Goal: Navigation & Orientation: Find specific page/section

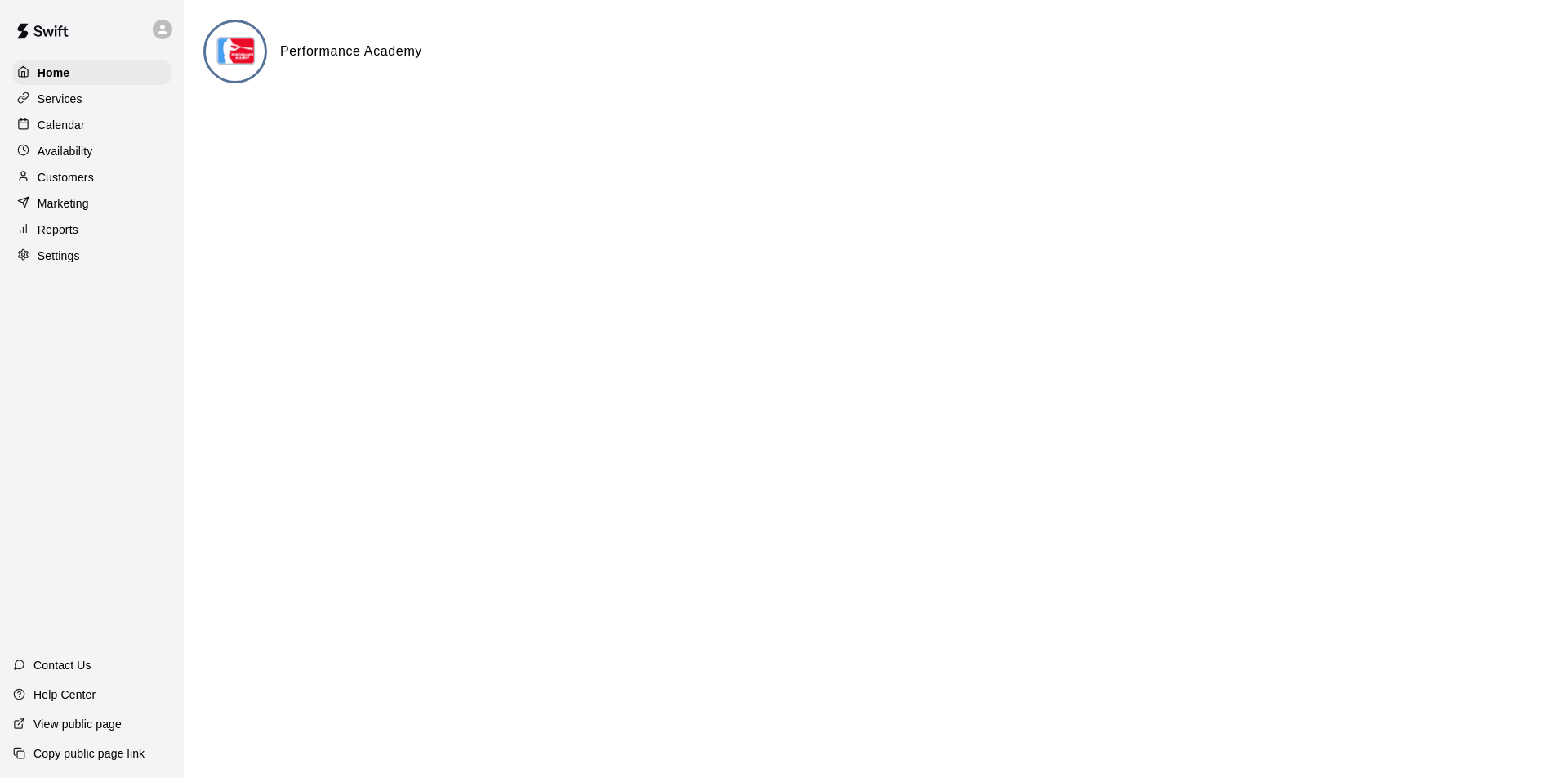
click at [52, 692] on p "Help Center" at bounding box center [64, 695] width 62 height 17
click at [165, 27] on icon at bounding box center [163, 29] width 10 height 10
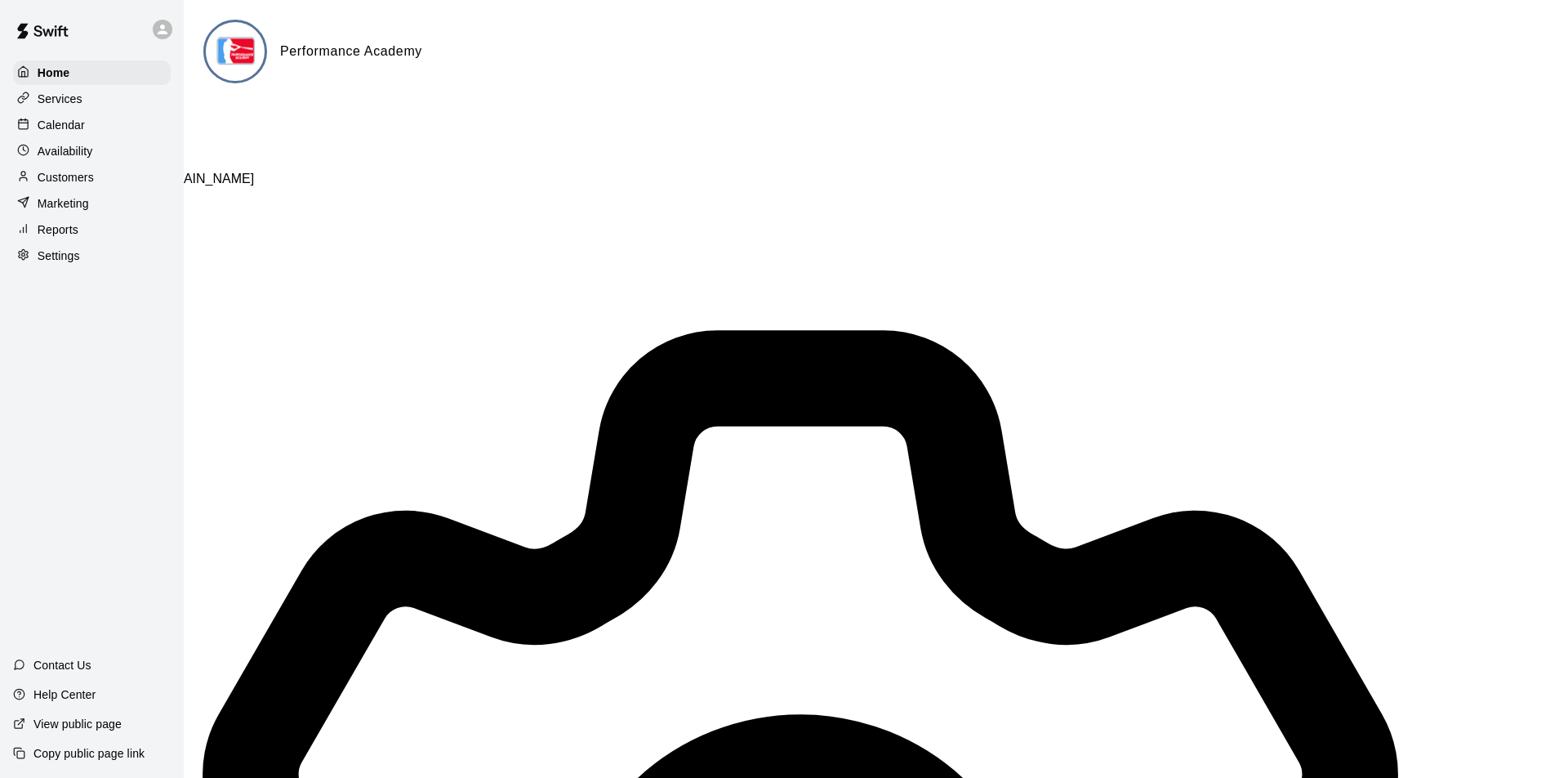
click at [165, 144] on div at bounding box center [784, 144] width 1568 height 0
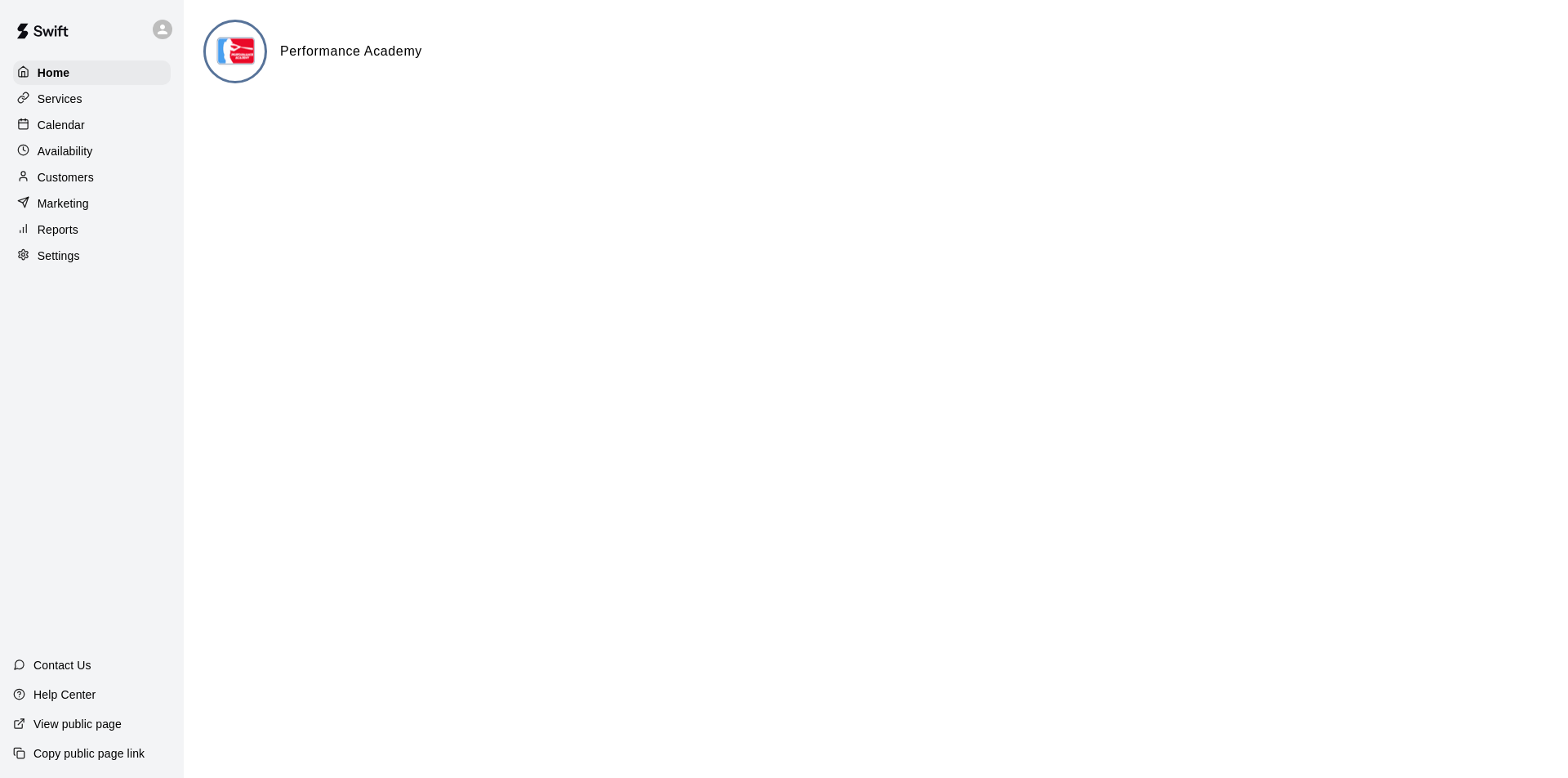
click at [236, 51] on img at bounding box center [237, 53] width 61 height 62
click at [69, 692] on p "Help Center" at bounding box center [64, 695] width 62 height 17
click at [56, 255] on p "Settings" at bounding box center [58, 256] width 42 height 17
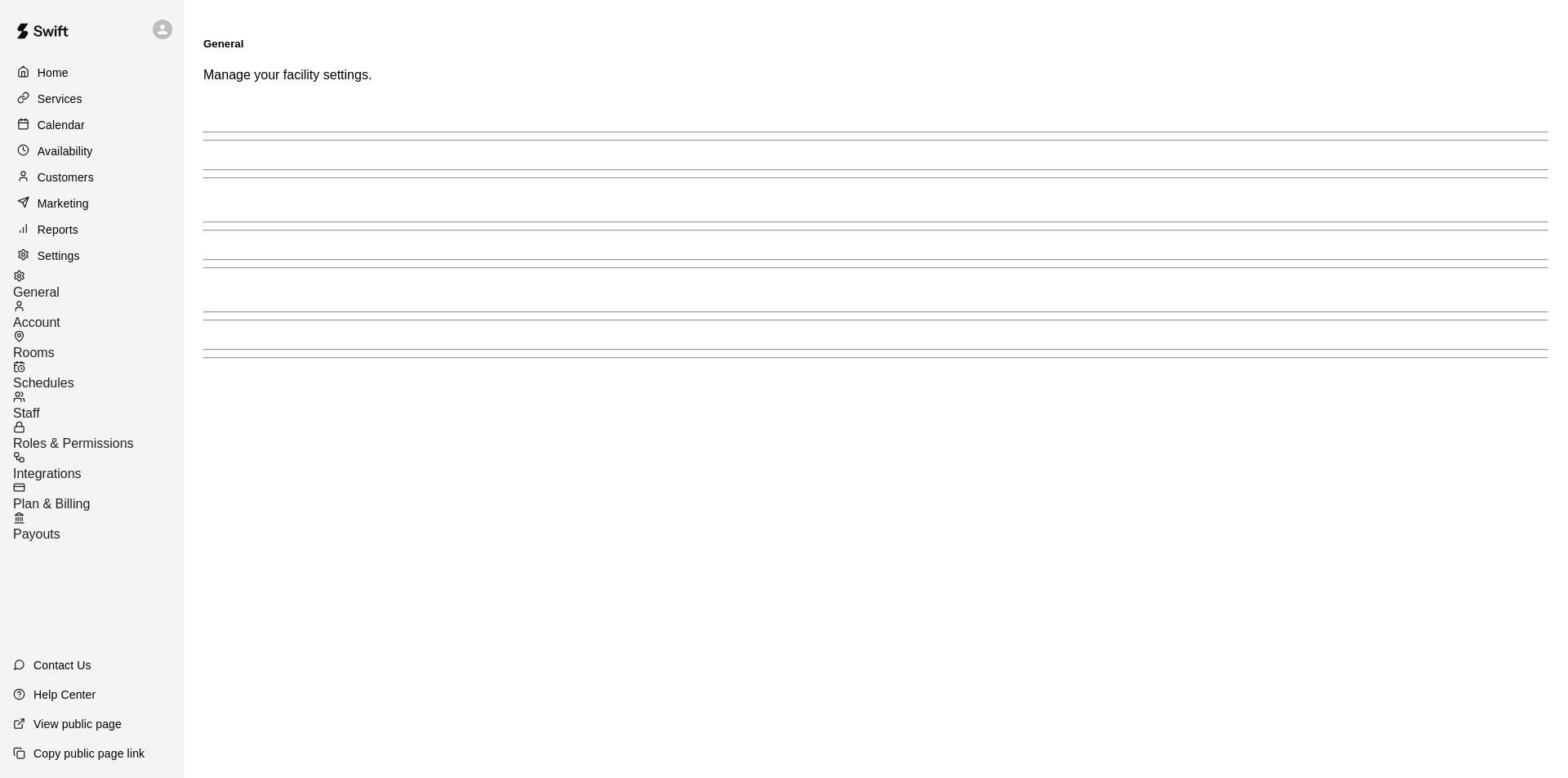
select select "**"
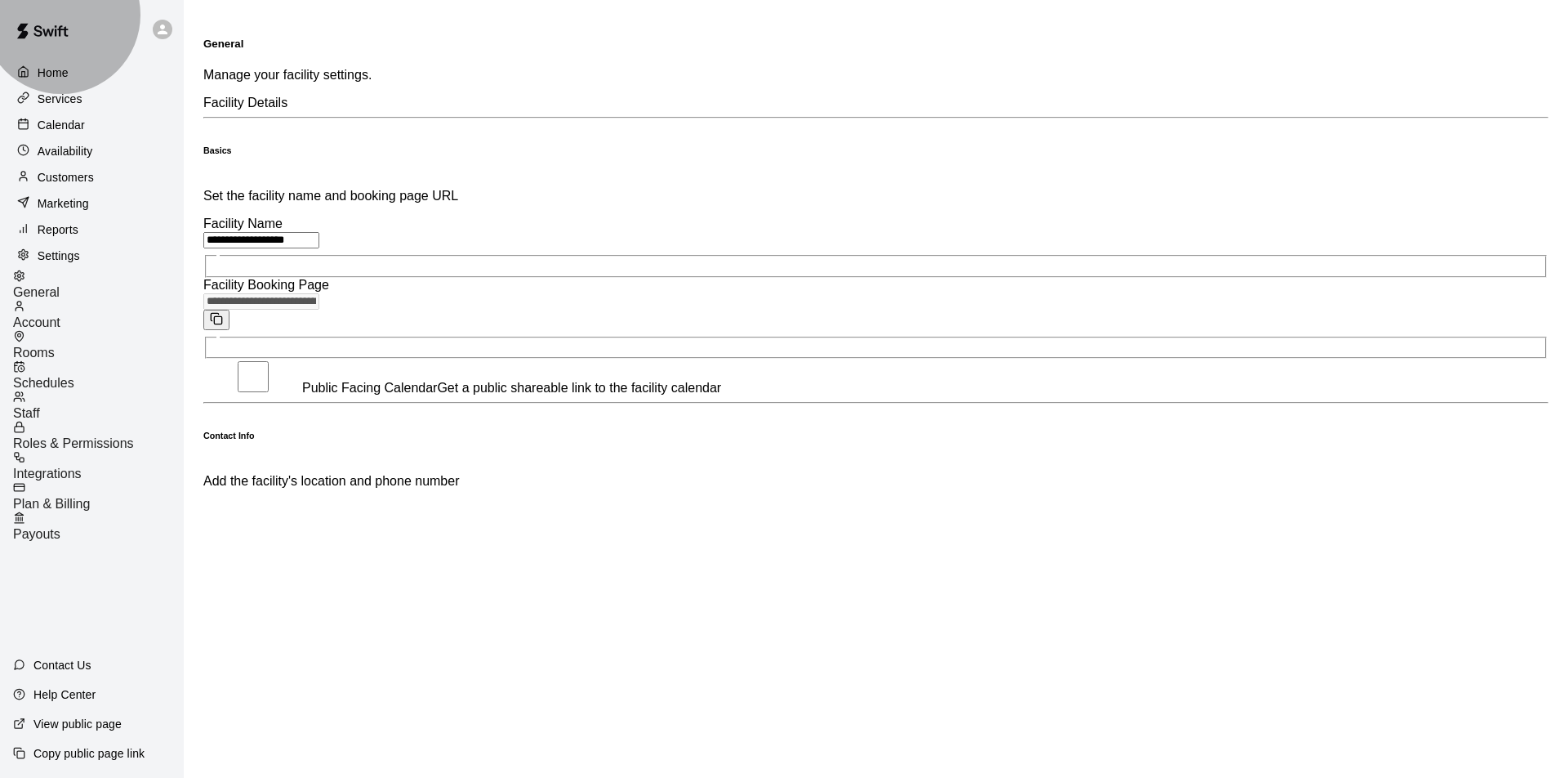
click at [81, 466] on span "Integrations" at bounding box center [47, 473] width 69 height 14
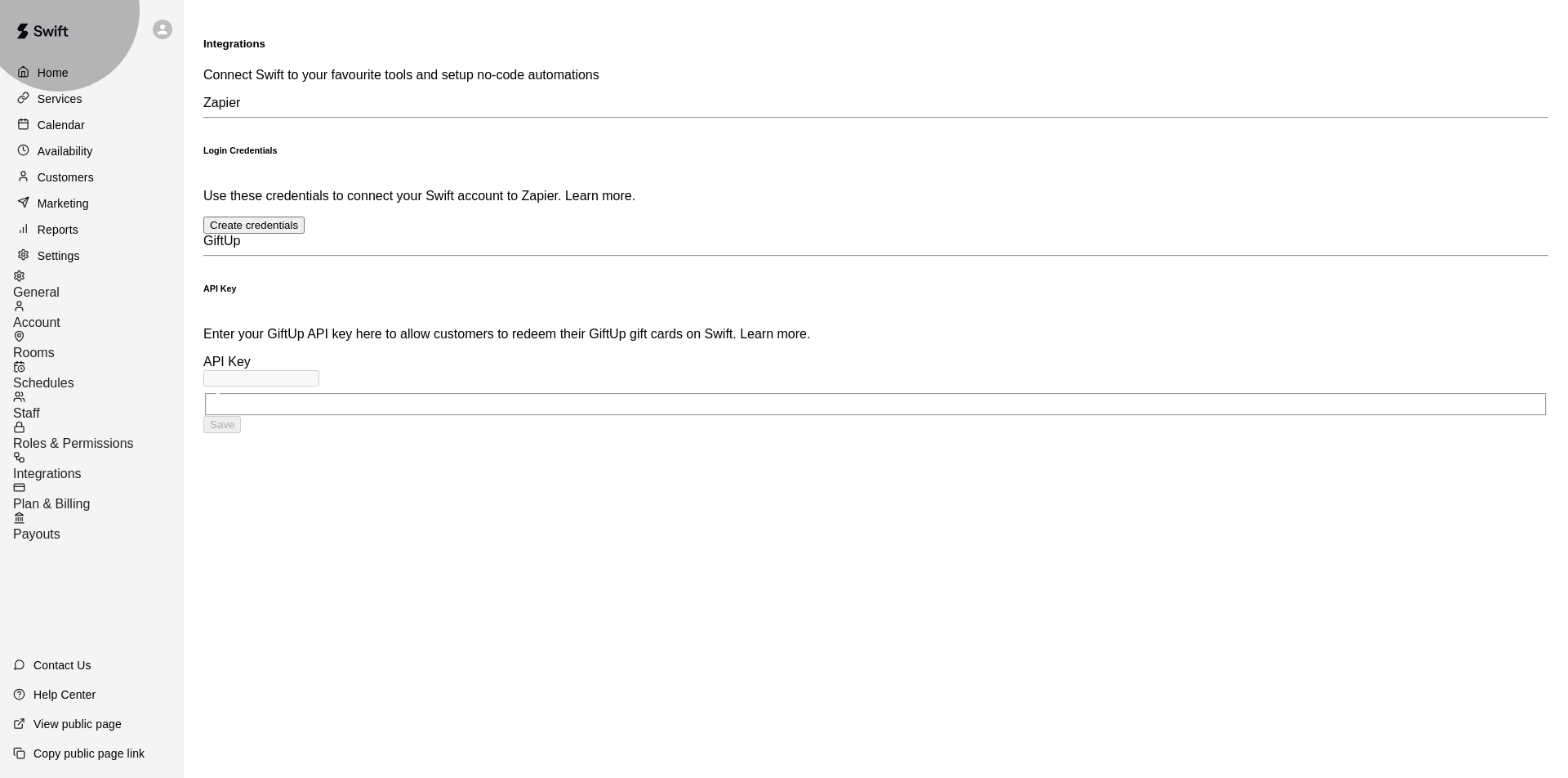
click at [90, 497] on span "Plan & Billing" at bounding box center [52, 504] width 76 height 14
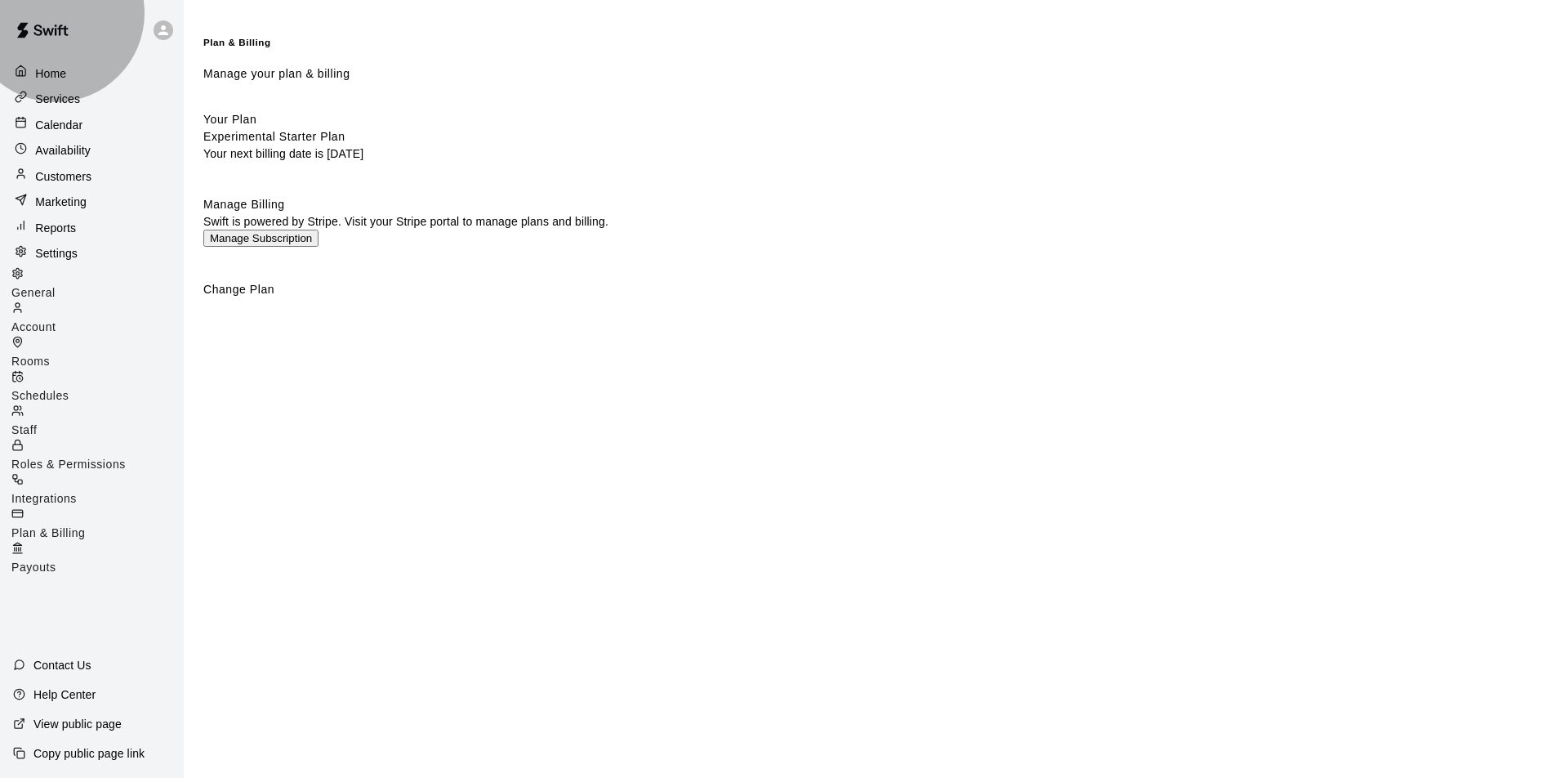
click at [57, 560] on span "Payouts" at bounding box center [34, 567] width 45 height 13
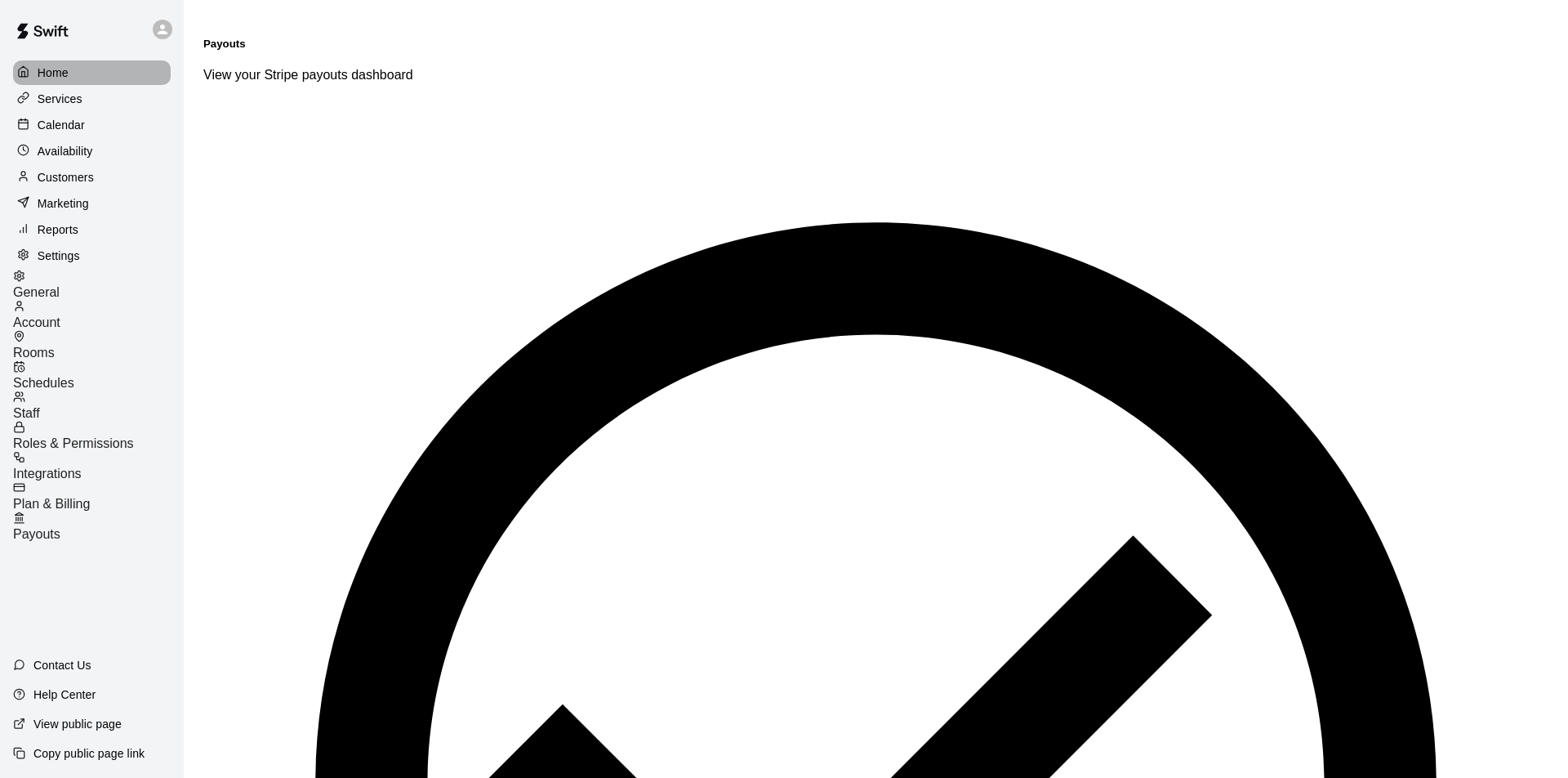
click at [53, 72] on p "Home" at bounding box center [52, 73] width 31 height 17
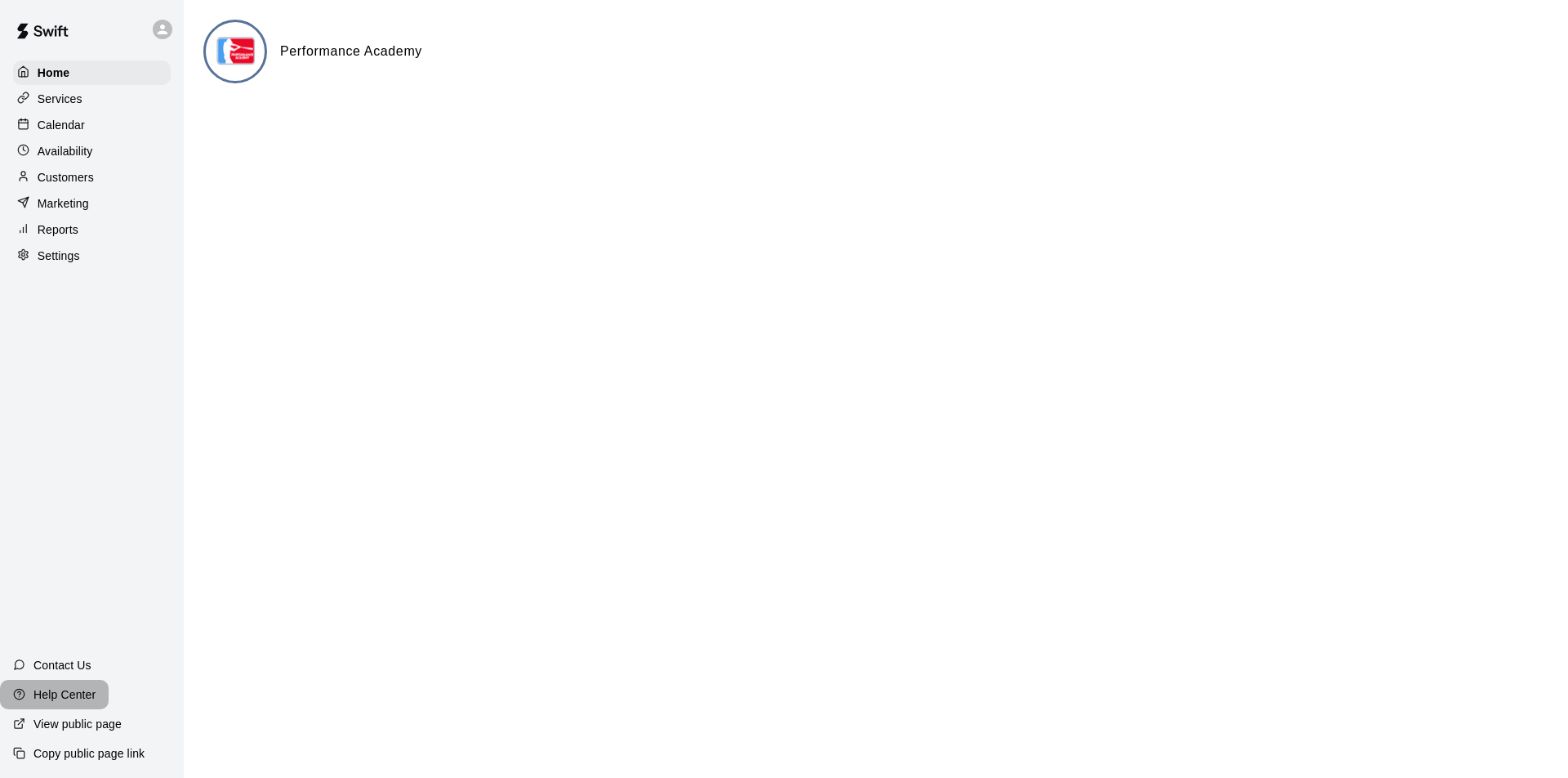
click at [72, 692] on p "Help Center" at bounding box center [64, 695] width 62 height 17
